Goal: Transaction & Acquisition: Purchase product/service

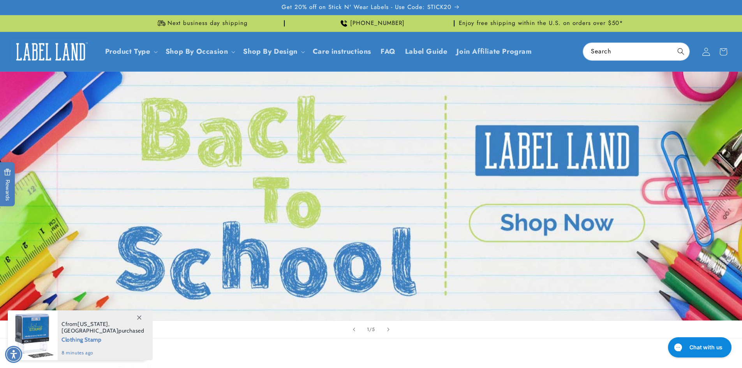
click at [704, 49] on icon at bounding box center [705, 52] width 7 height 8
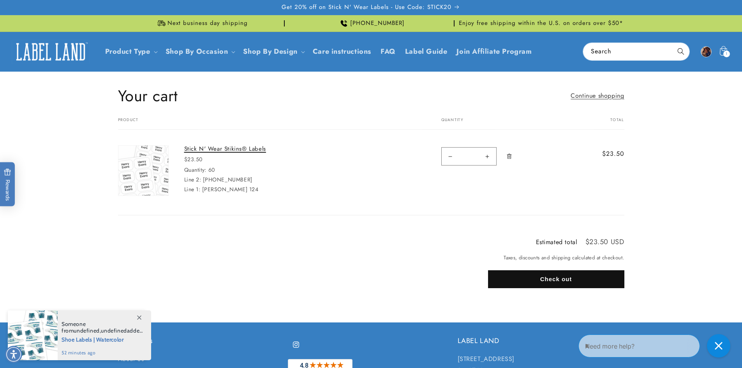
click at [236, 149] on link "Stick N' Wear Stikins® Labels" at bounding box center [242, 149] width 117 height 8
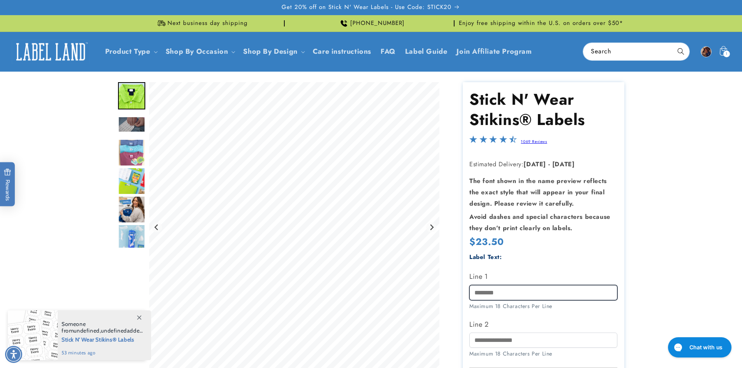
click at [502, 293] on input "Line 1" at bounding box center [543, 292] width 148 height 15
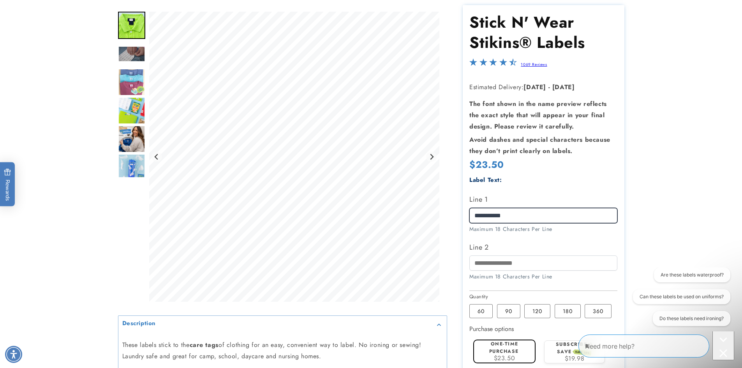
scroll to position [78, 0]
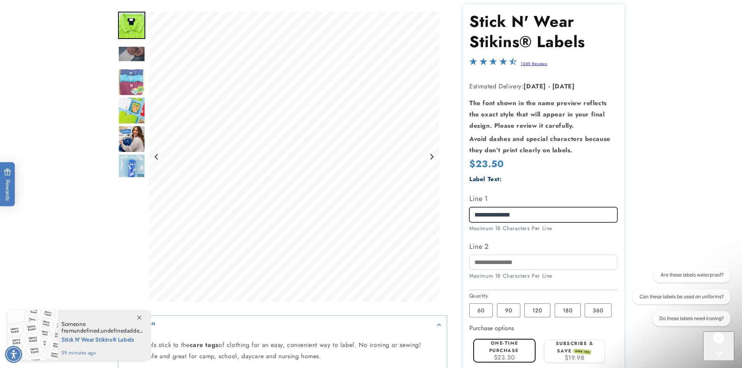
type input "**********"
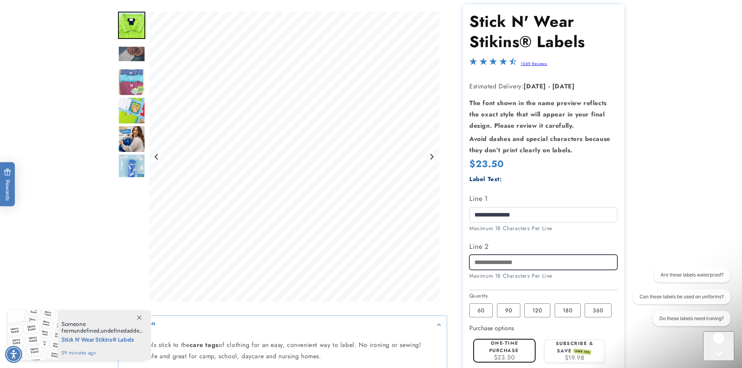
click at [532, 269] on input "Line 2" at bounding box center [543, 262] width 148 height 15
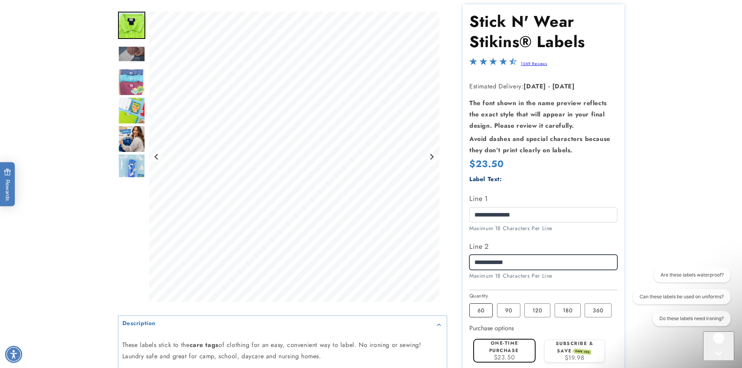
type input "**********"
click at [480, 312] on label "60 Variant sold out or unavailable" at bounding box center [480, 310] width 23 height 14
click at [517, 348] on label "One-time purchase" at bounding box center [504, 347] width 30 height 14
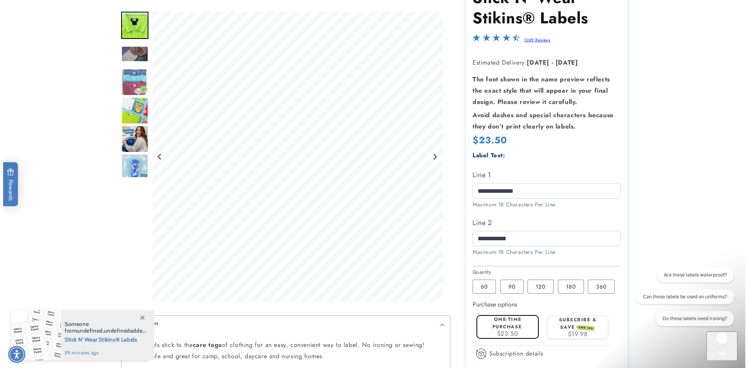
scroll to position [156, 0]
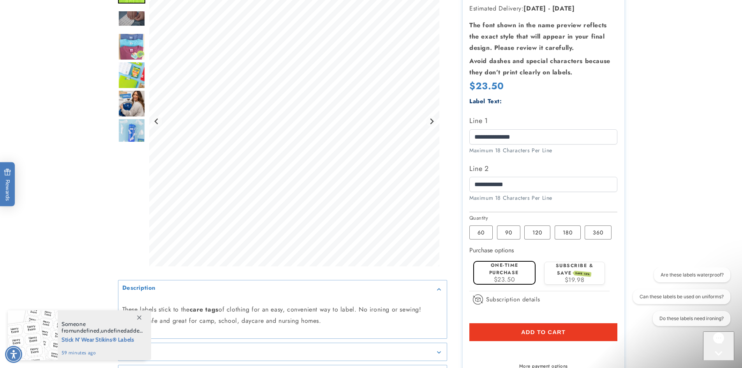
click at [547, 334] on span "Add to cart" at bounding box center [543, 332] width 44 height 7
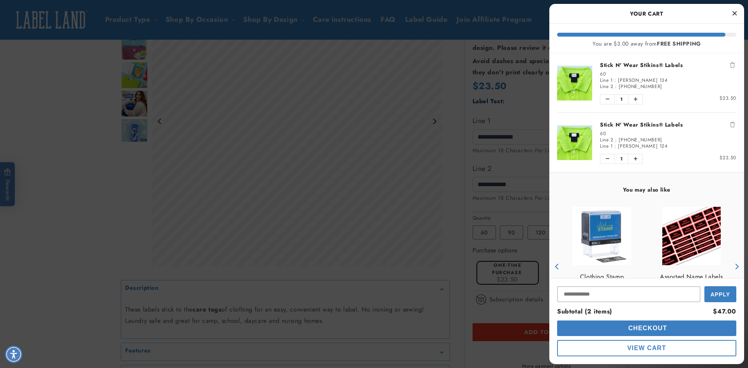
click at [730, 125] on icon "Remove Stick N' Wear Stikins® Labels" at bounding box center [732, 124] width 5 height 5
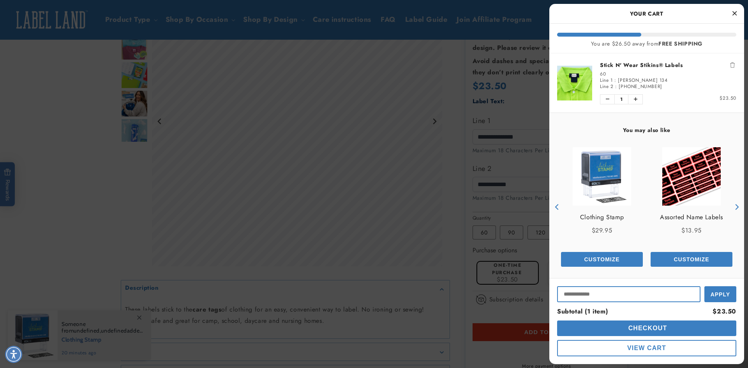
click at [674, 292] on input "Input Discount" at bounding box center [628, 294] width 143 height 16
type input "*******"
click at [725, 291] on span "Apply" at bounding box center [719, 293] width 19 height 6
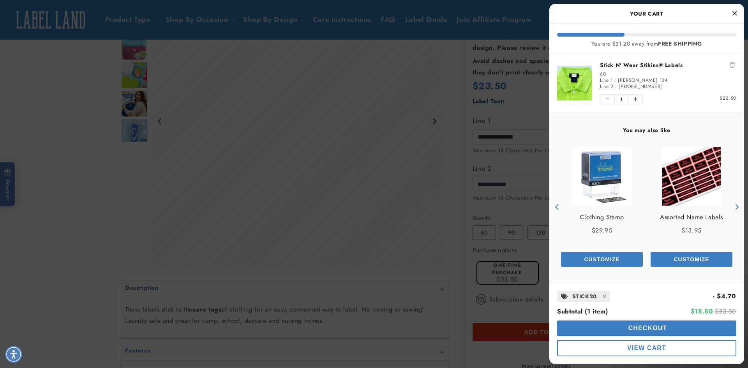
click at [661, 328] on span "Checkout" at bounding box center [646, 328] width 41 height 7
